Goal: Check status: Check status

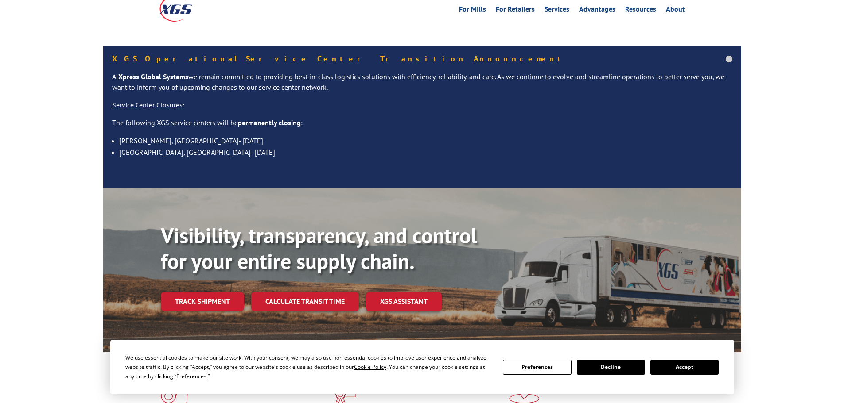
scroll to position [133, 0]
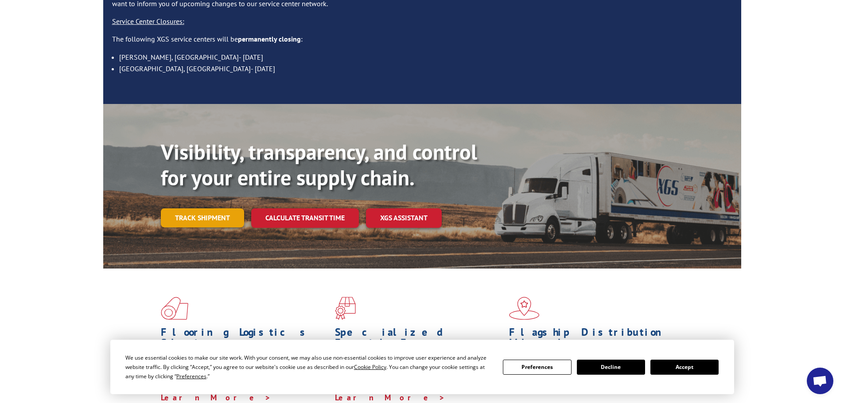
click at [215, 209] on link "Track shipment" at bounding box center [202, 218] width 83 height 19
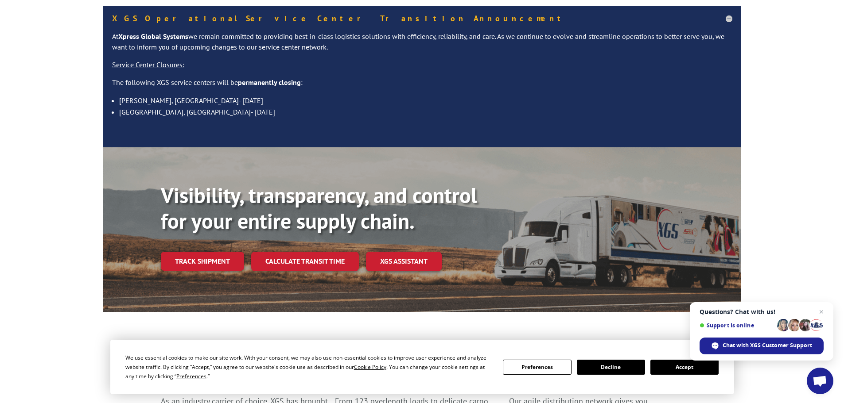
scroll to position [89, 0]
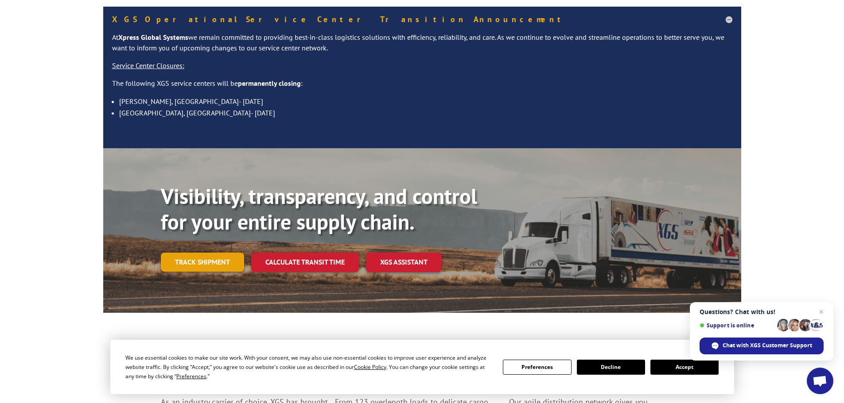
click at [199, 253] on link "Track shipment" at bounding box center [202, 262] width 83 height 19
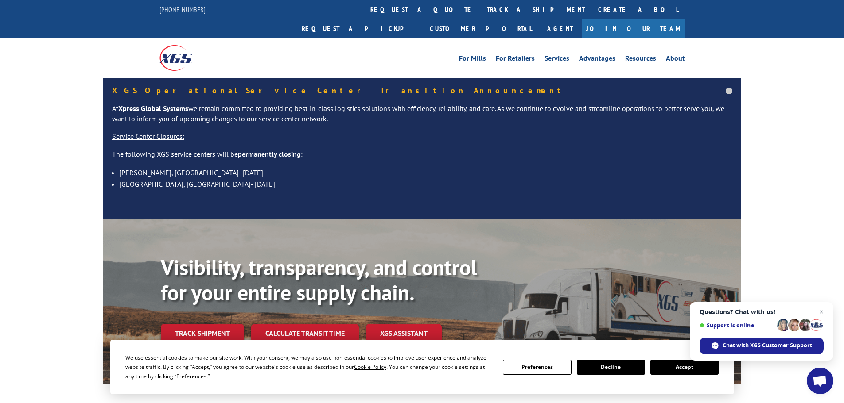
scroll to position [221, 0]
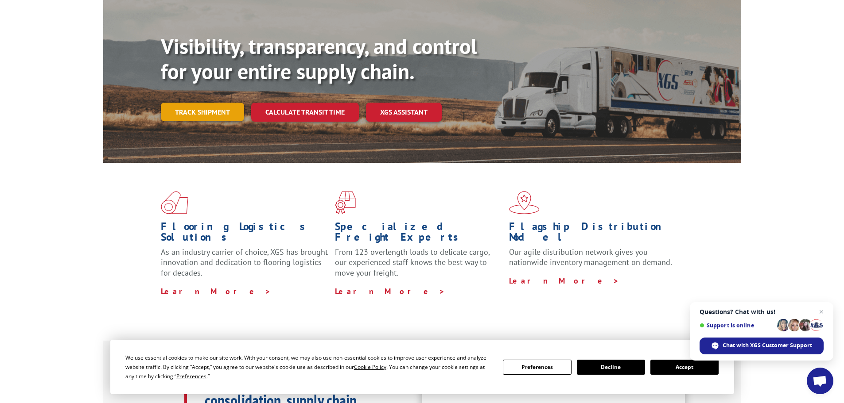
click at [216, 103] on link "Track shipment" at bounding box center [202, 112] width 83 height 19
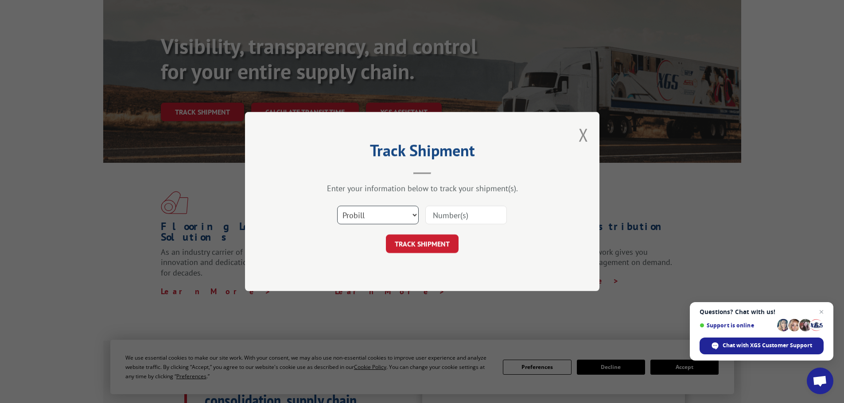
click at [363, 221] on select "Select category... Probill BOL PO" at bounding box center [377, 215] width 81 height 19
click at [337, 206] on select "Select category... Probill BOL PO" at bounding box center [377, 215] width 81 height 19
click at [458, 220] on input at bounding box center [465, 215] width 81 height 19
paste input "017544250821"
type input "017544250821"
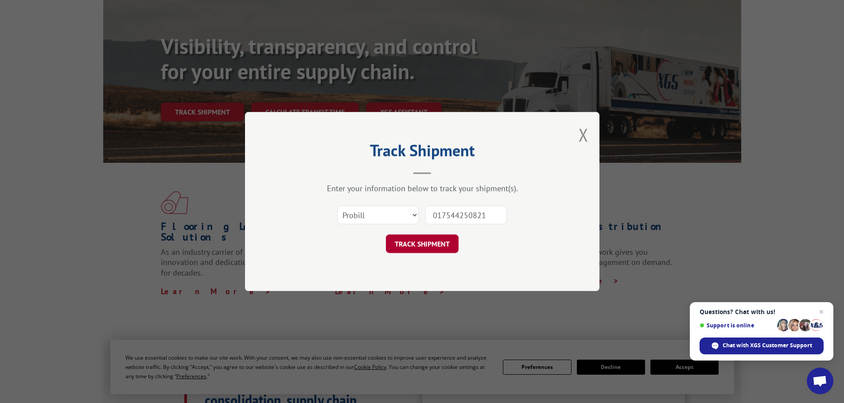
click at [445, 242] on button "TRACK SHIPMENT" at bounding box center [422, 244] width 73 height 19
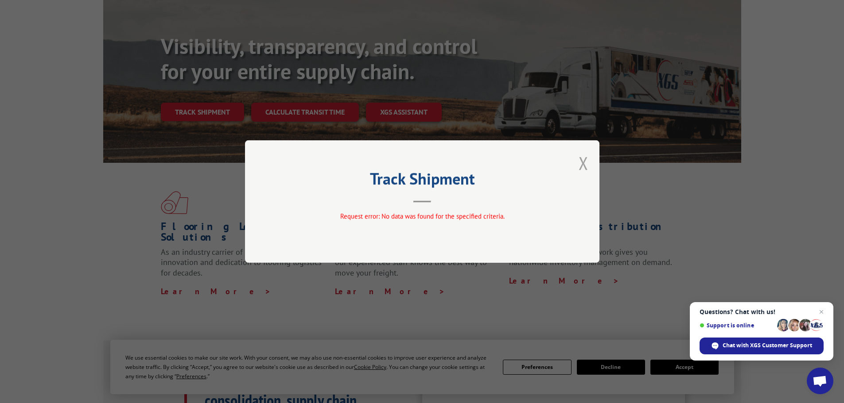
click at [583, 163] on button "Close modal" at bounding box center [583, 162] width 10 height 23
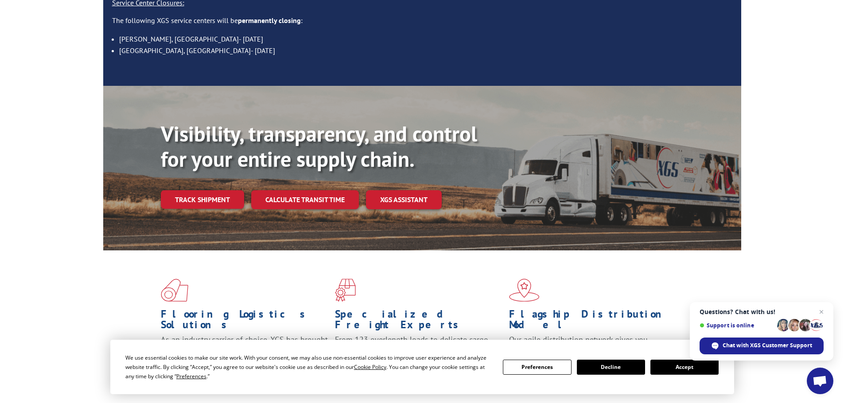
scroll to position [133, 0]
